Goal: Information Seeking & Learning: Learn about a topic

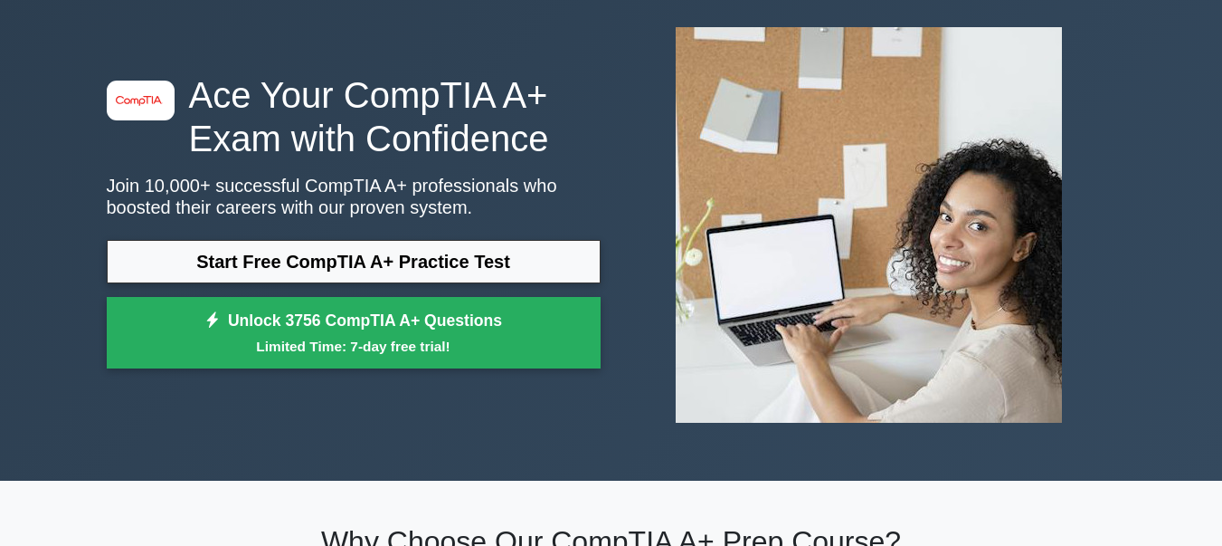
scroll to position [90, 0]
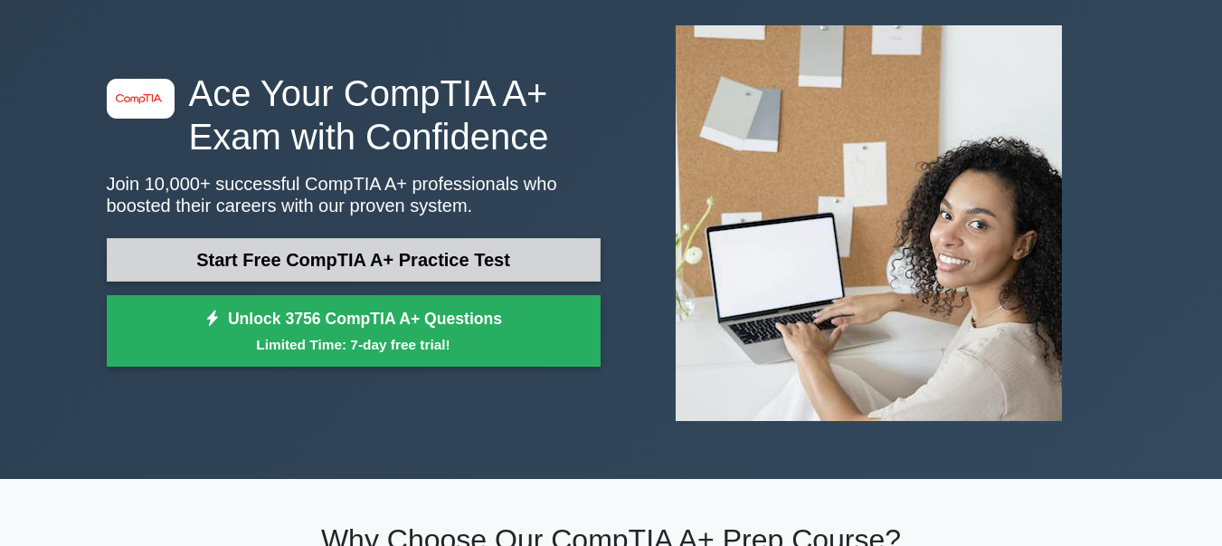
click at [443, 258] on link "Start Free CompTIA A+ Practice Test" at bounding box center [354, 259] width 494 height 43
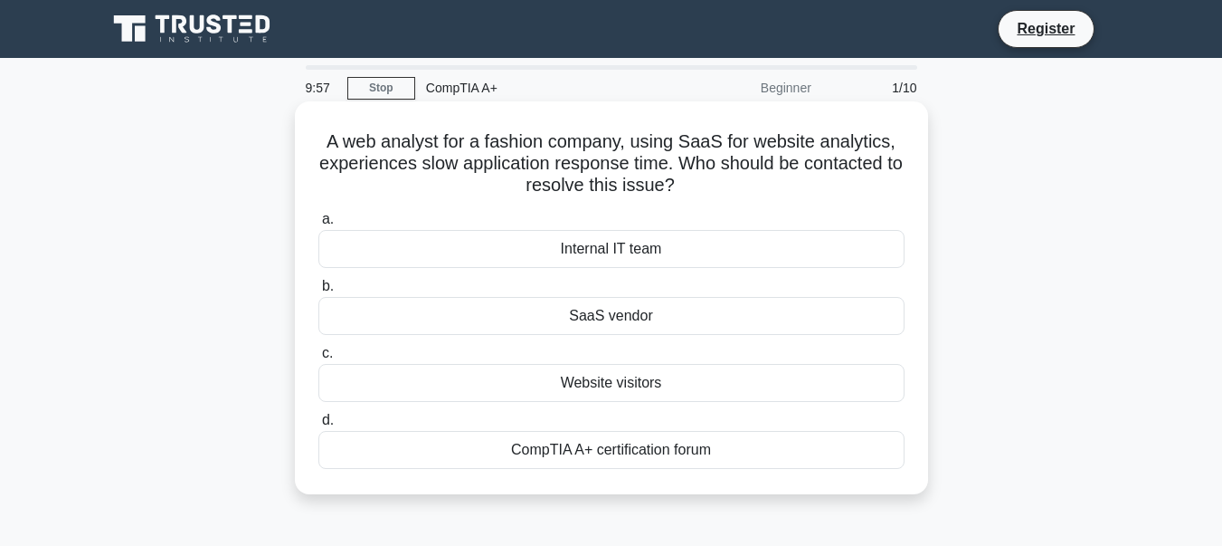
click at [555, 245] on div "Internal IT team" at bounding box center [611, 249] width 586 height 38
click at [318, 225] on input "a. Internal IT team" at bounding box center [318, 220] width 0 height 12
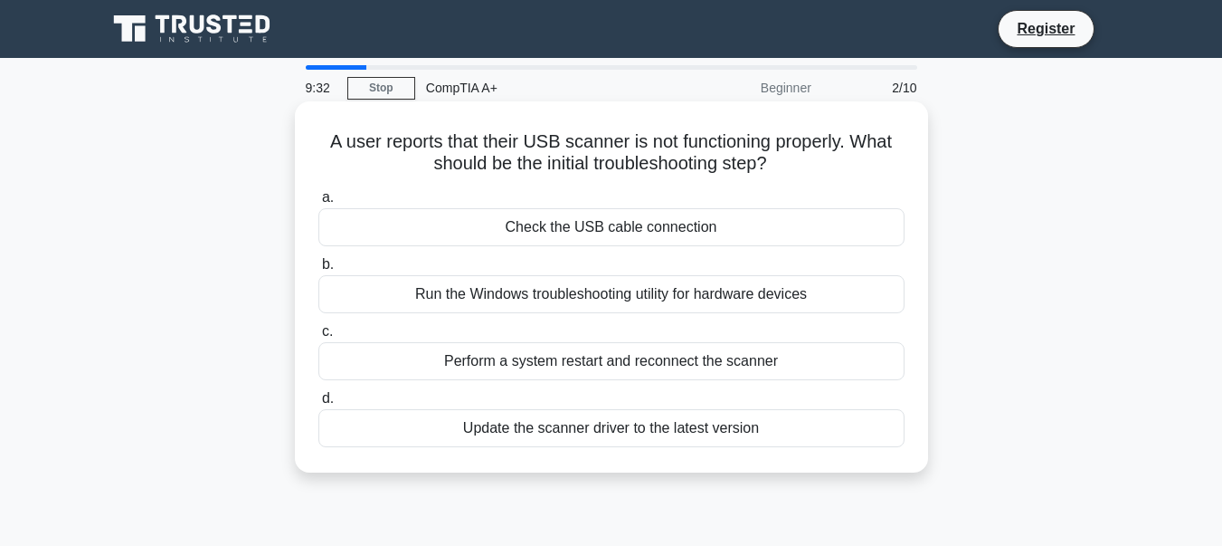
click at [556, 288] on div "Run the Windows troubleshooting utility for hardware devices" at bounding box center [611, 294] width 586 height 38
click at [318, 271] on input "b. Run the Windows troubleshooting utility for hardware devices" at bounding box center [318, 265] width 0 height 12
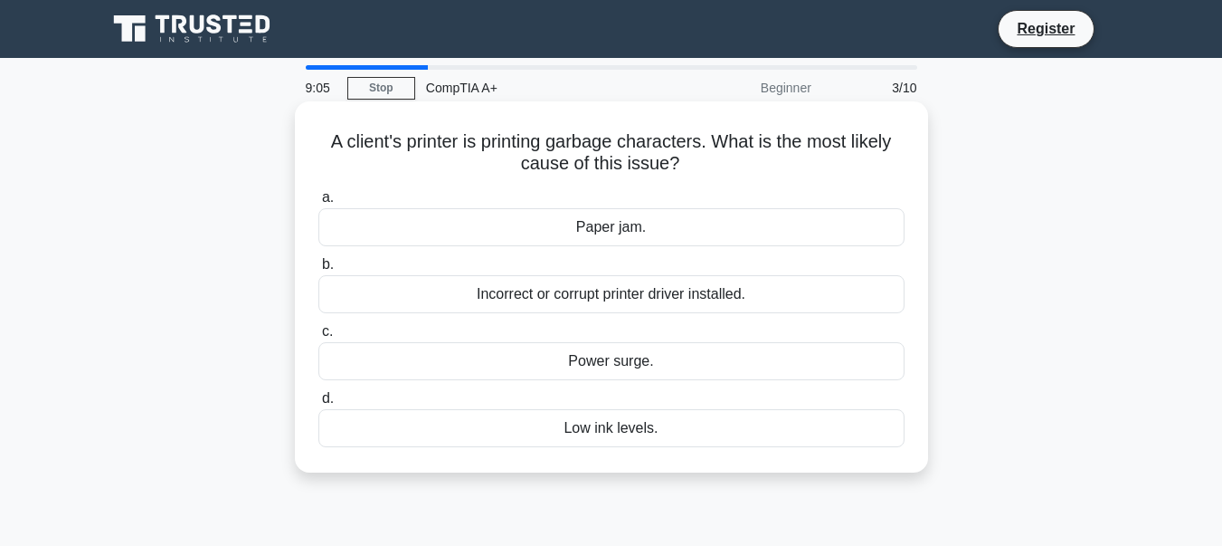
click at [514, 295] on div "Incorrect or corrupt printer driver installed." at bounding box center [611, 294] width 586 height 38
click at [318, 271] on input "b. Incorrect or corrupt printer driver installed." at bounding box center [318, 265] width 0 height 12
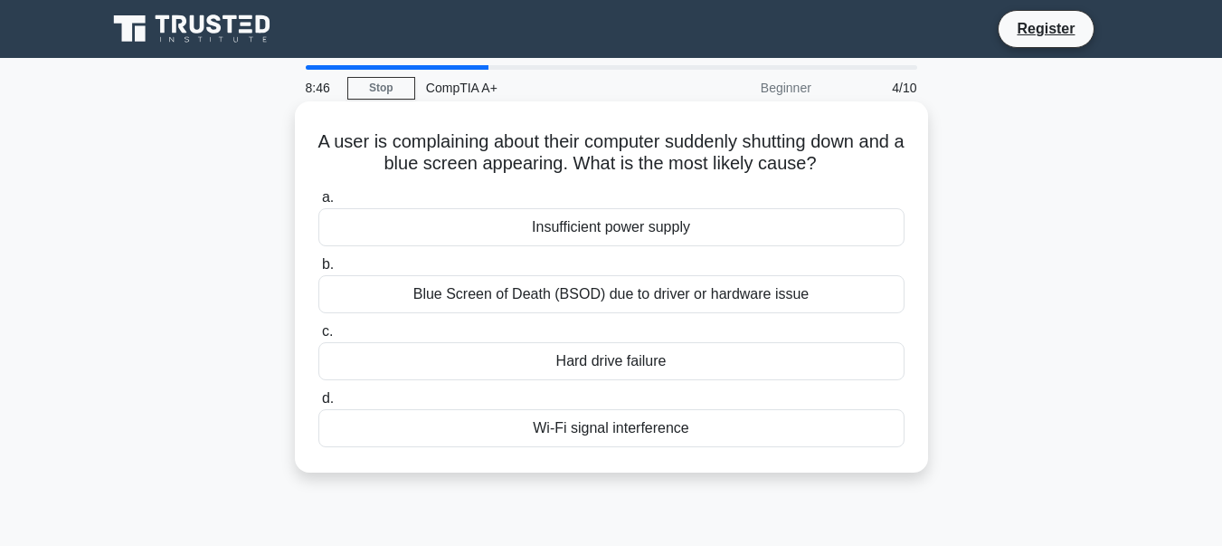
click at [622, 363] on div "Hard drive failure" at bounding box center [611, 361] width 586 height 38
click at [318, 337] on input "c. Hard drive failure" at bounding box center [318, 332] width 0 height 12
